Goal: Find specific page/section: Find specific page/section

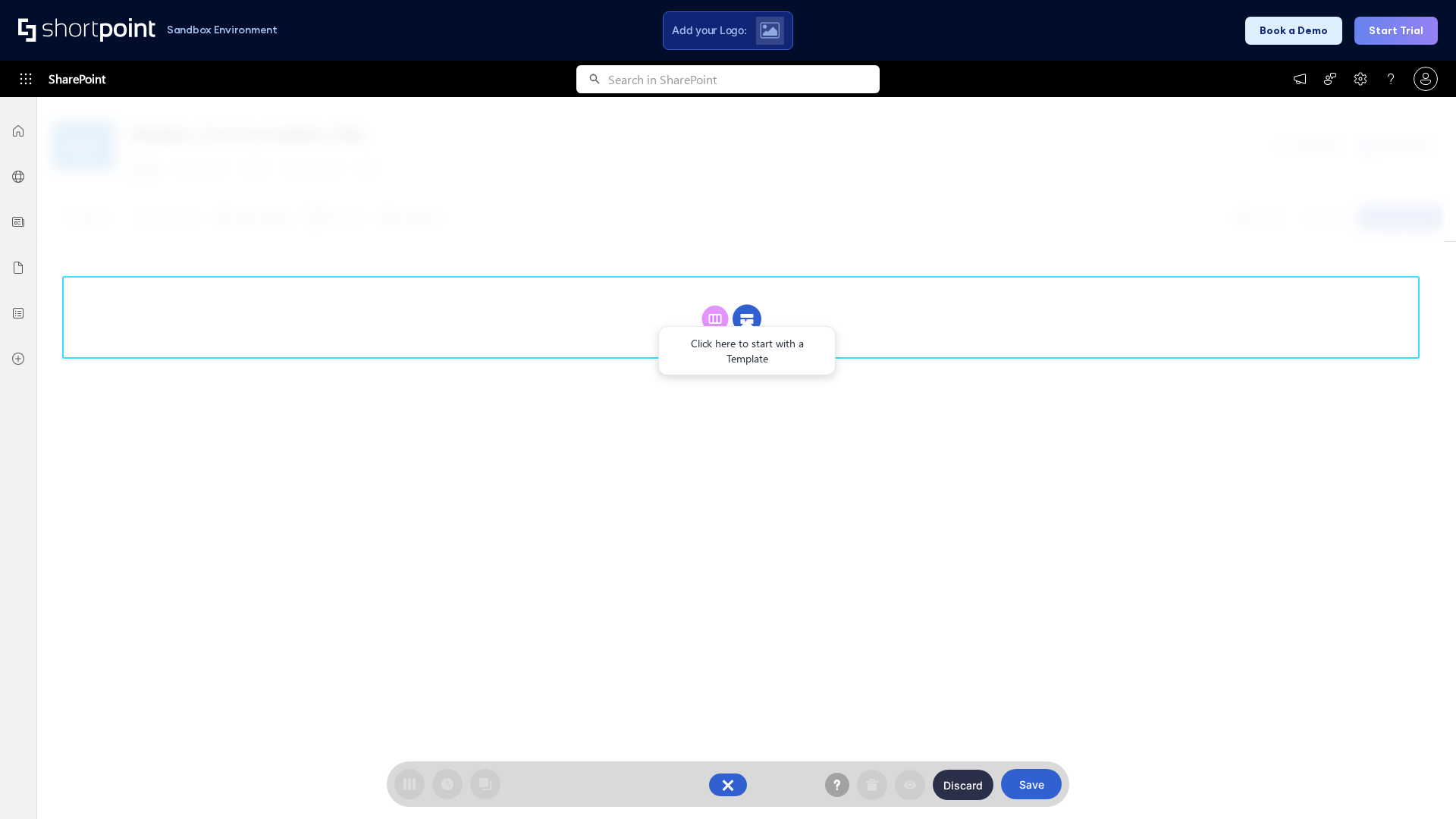
click at [747, 319] on circle at bounding box center [747, 319] width 29 height 29
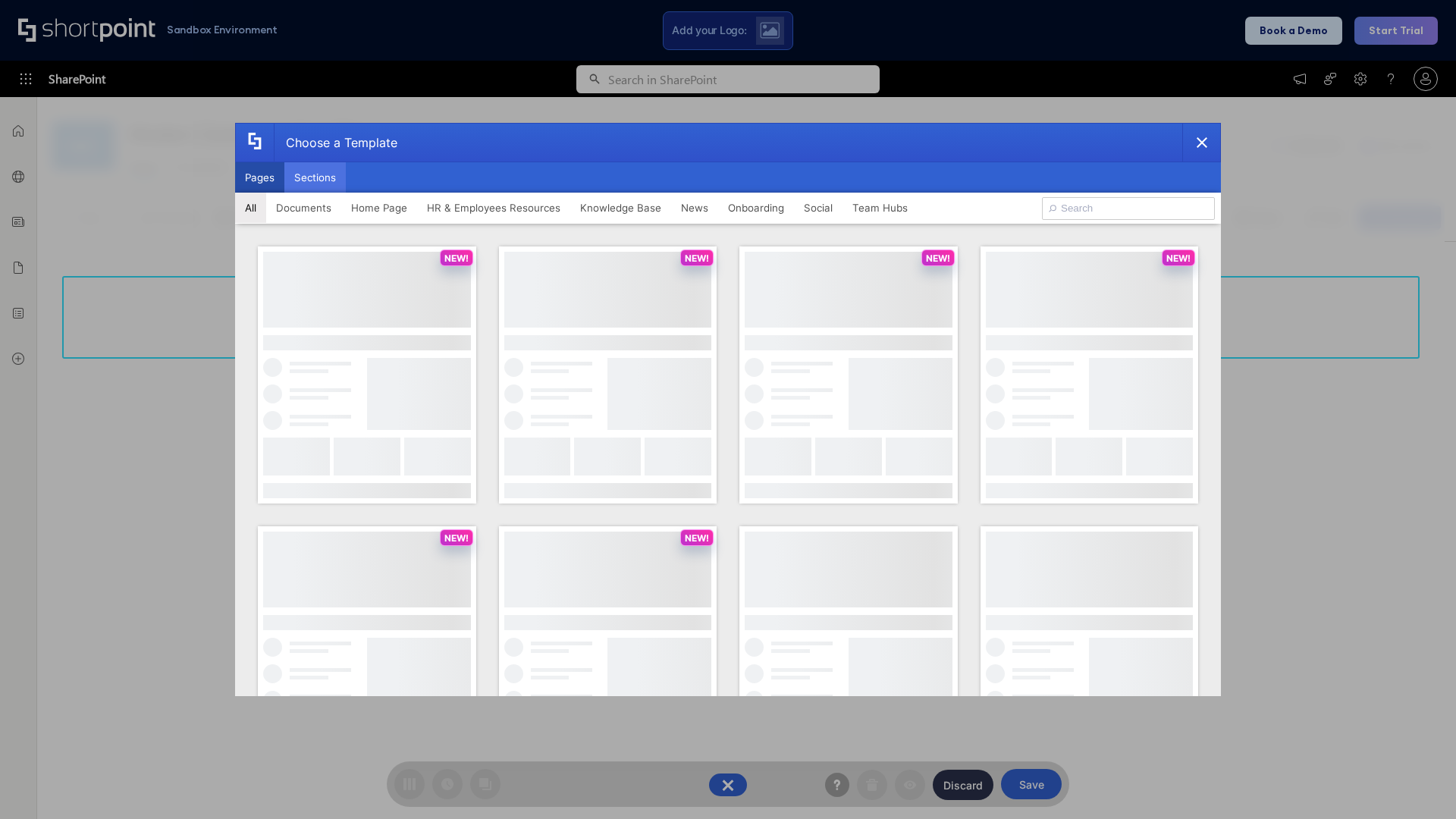
click at [314, 177] on button "Sections" at bounding box center [314, 177] width 61 height 30
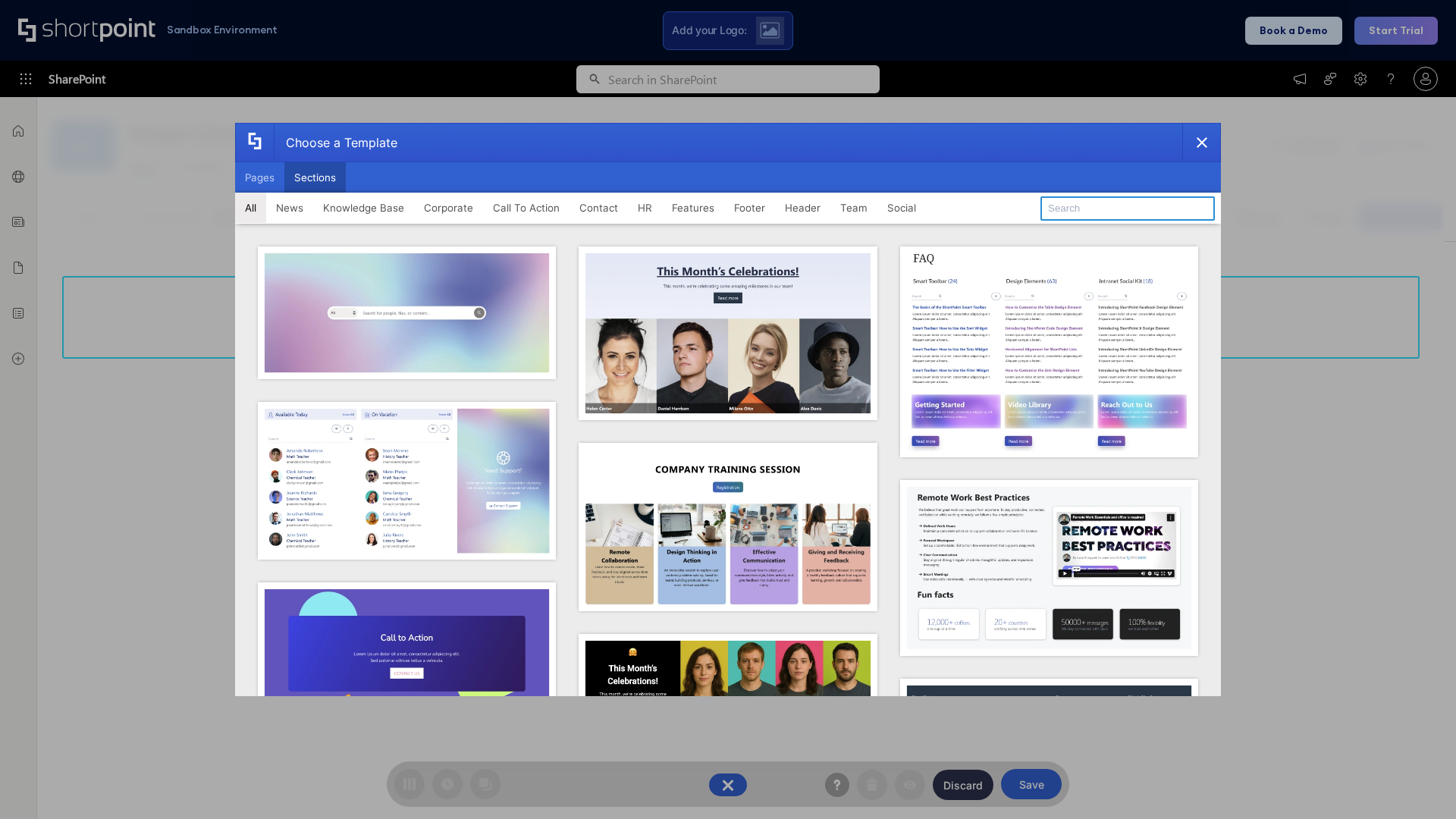
type input "Teammate 2"
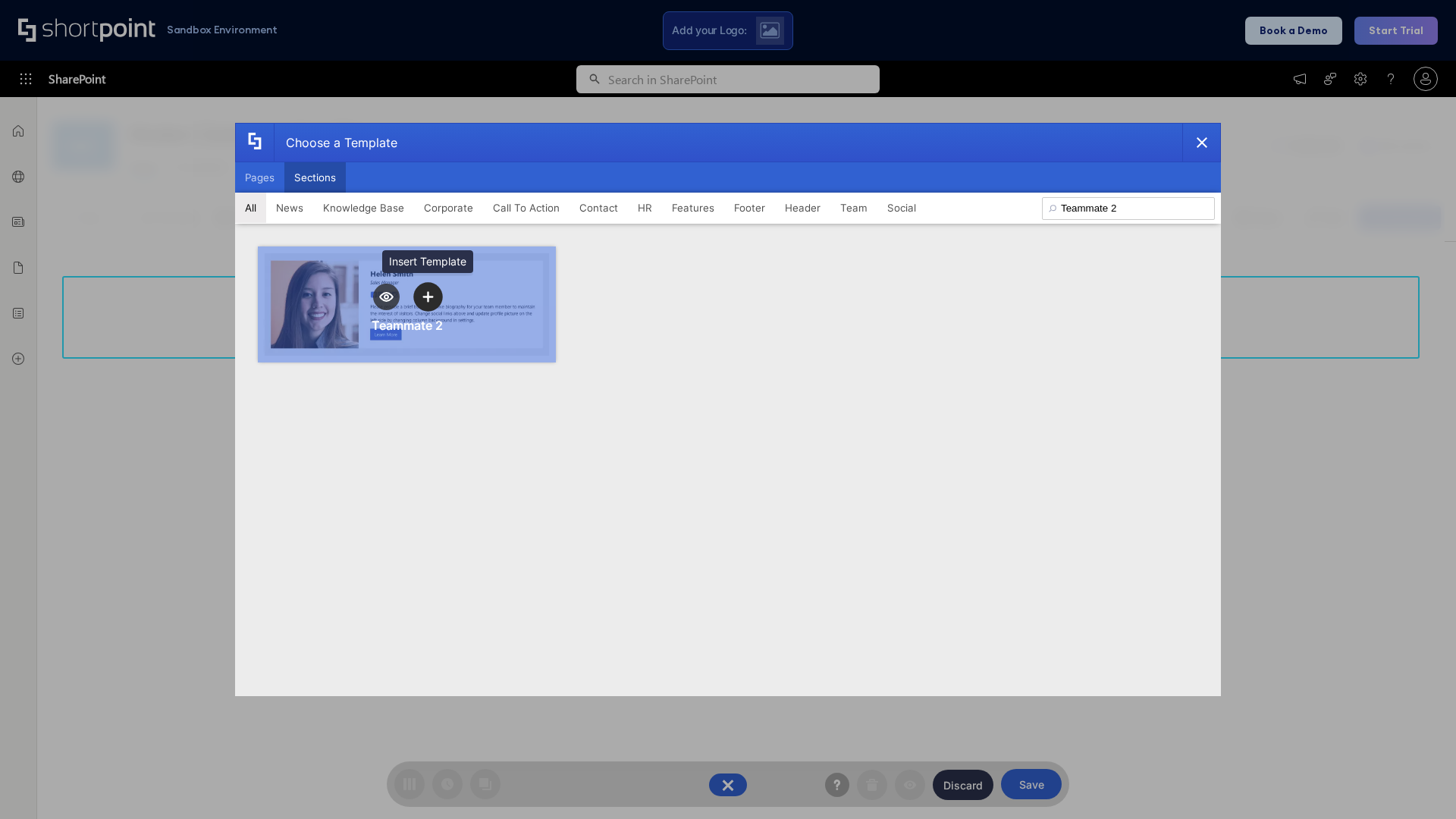
click at [428, 296] on icon "template selector" at bounding box center [428, 296] width 10 height 10
